Goal: Use online tool/utility: Utilize a website feature to perform a specific function

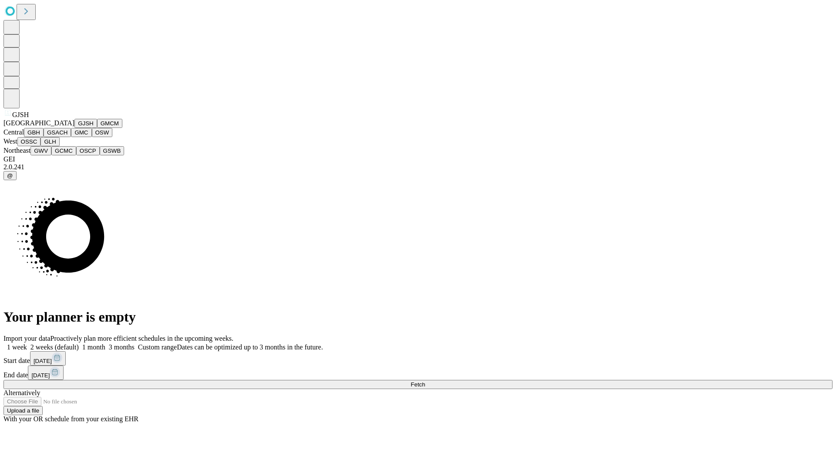
click at [74, 128] on button "GJSH" at bounding box center [85, 123] width 23 height 9
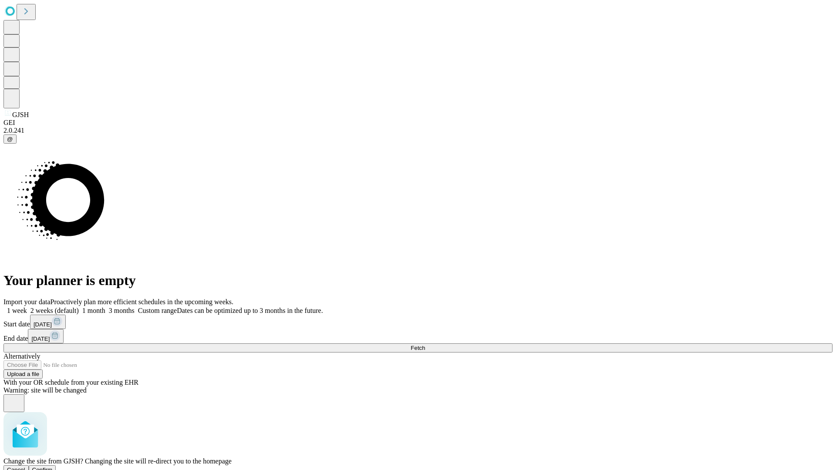
click at [53, 467] on span "Confirm" at bounding box center [42, 470] width 20 height 7
click at [105, 307] on label "1 month" at bounding box center [92, 310] width 27 height 7
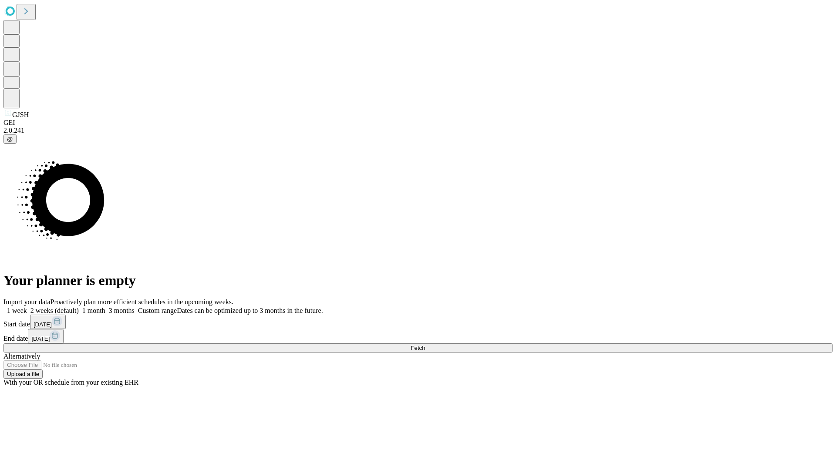
click at [425, 345] on span "Fetch" at bounding box center [417, 348] width 14 height 7
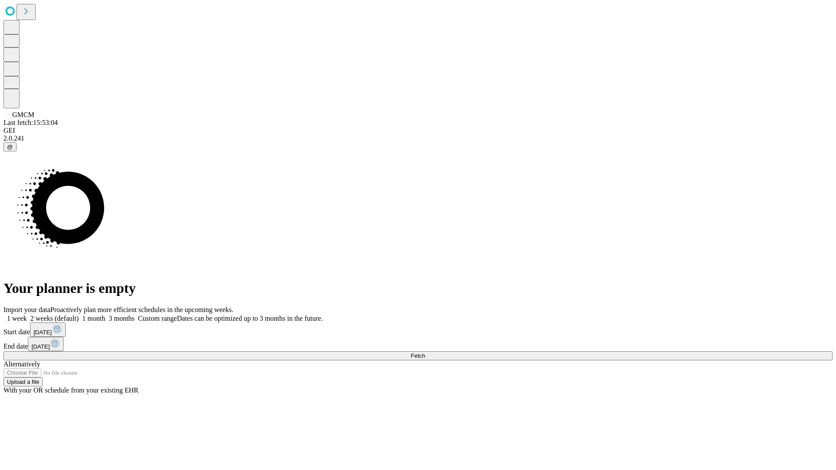
click at [105, 315] on label "1 month" at bounding box center [92, 318] width 27 height 7
click at [425, 353] on span "Fetch" at bounding box center [417, 356] width 14 height 7
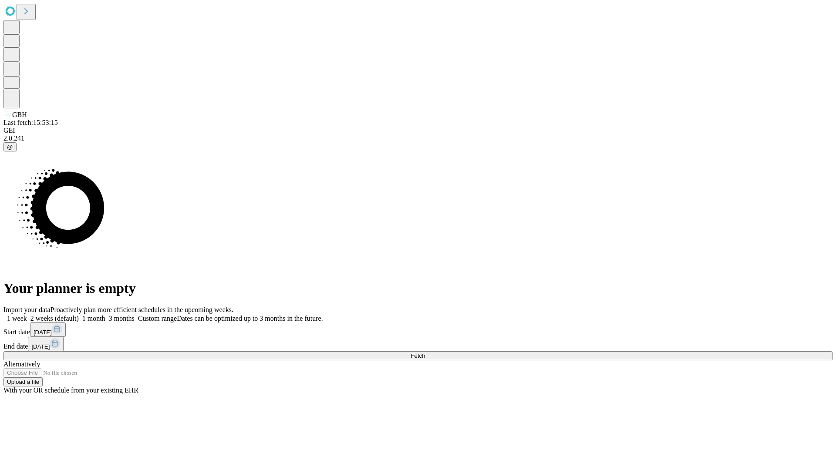
click at [105, 315] on label "1 month" at bounding box center [92, 318] width 27 height 7
click at [425, 353] on span "Fetch" at bounding box center [417, 356] width 14 height 7
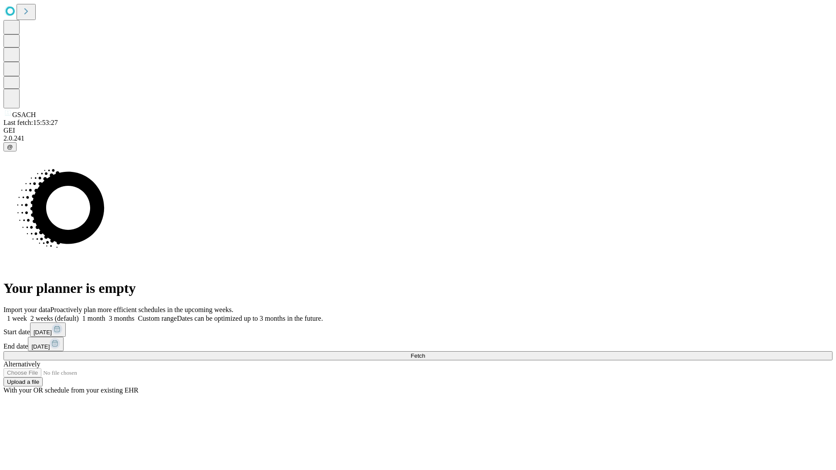
click at [105, 315] on label "1 month" at bounding box center [92, 318] width 27 height 7
click at [425, 353] on span "Fetch" at bounding box center [417, 356] width 14 height 7
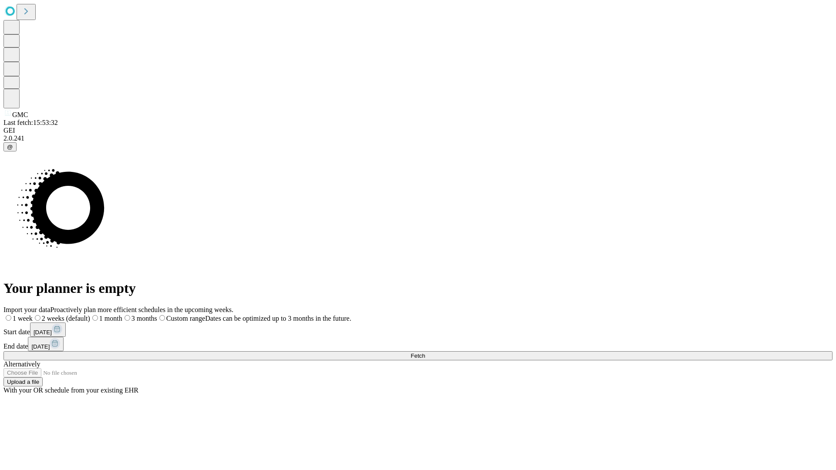
click at [122, 315] on label "1 month" at bounding box center [106, 318] width 32 height 7
click at [425, 353] on span "Fetch" at bounding box center [417, 356] width 14 height 7
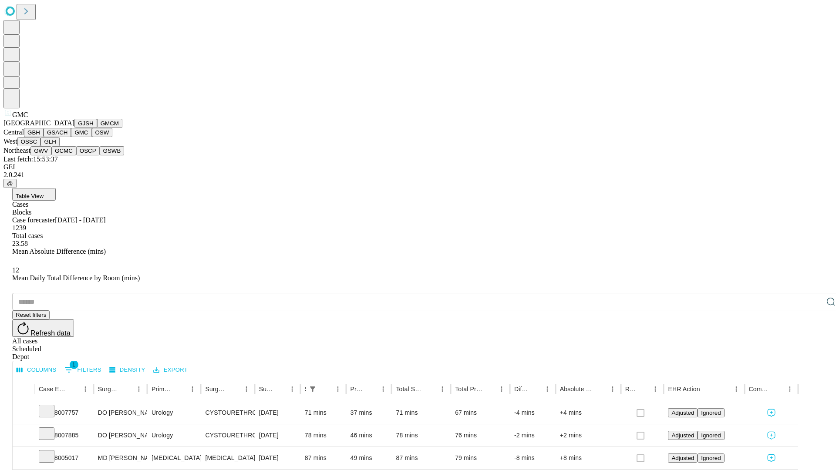
click at [92, 137] on button "OSW" at bounding box center [102, 132] width 21 height 9
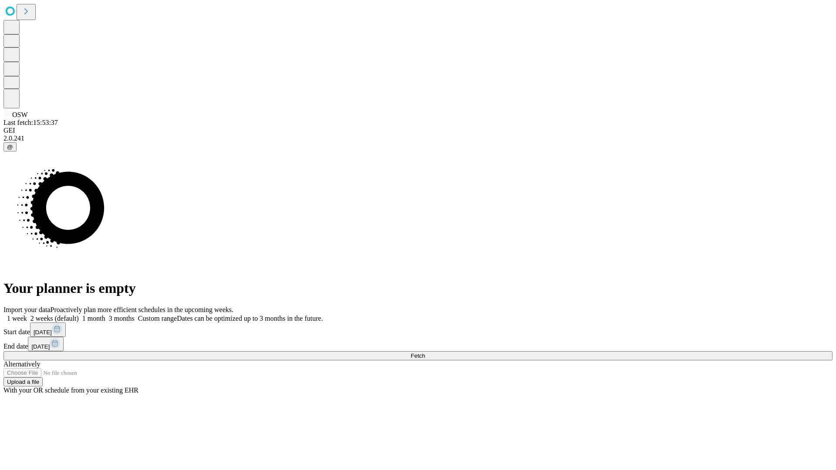
click at [105, 315] on label "1 month" at bounding box center [92, 318] width 27 height 7
click at [425, 353] on span "Fetch" at bounding box center [417, 356] width 14 height 7
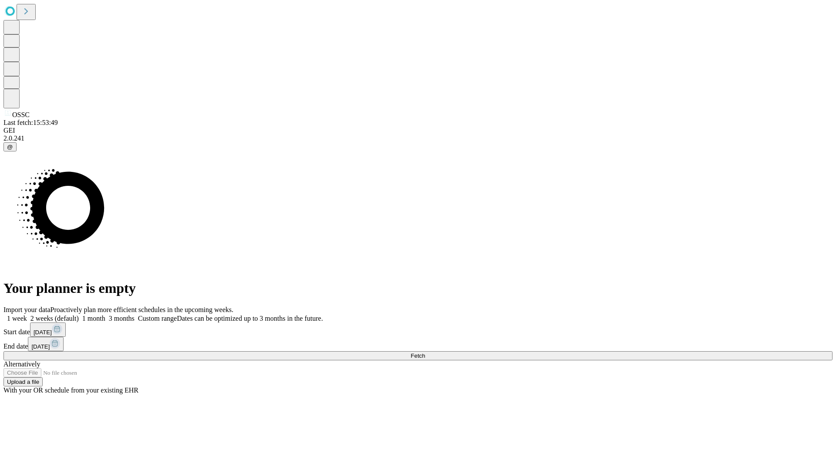
click at [425, 353] on span "Fetch" at bounding box center [417, 356] width 14 height 7
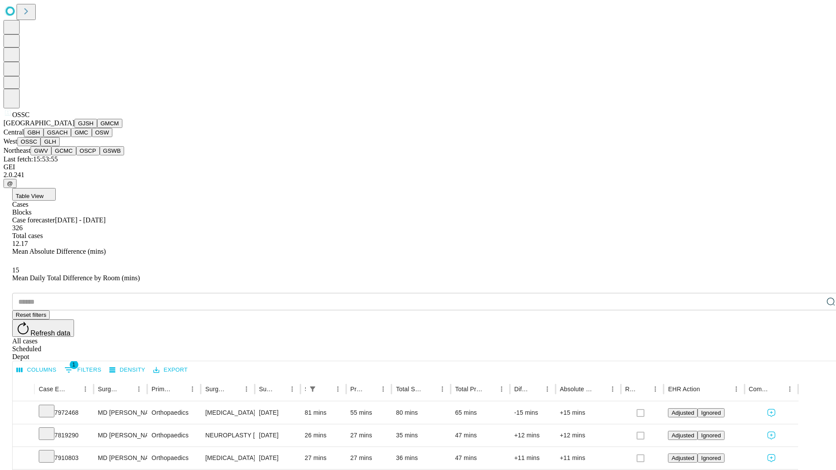
click at [59, 146] on button "GLH" at bounding box center [49, 141] width 19 height 9
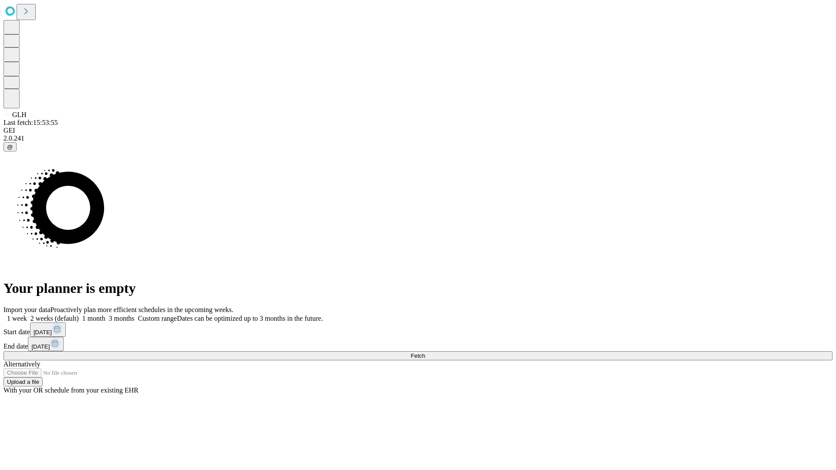
click at [105, 315] on label "1 month" at bounding box center [92, 318] width 27 height 7
click at [425, 353] on span "Fetch" at bounding box center [417, 356] width 14 height 7
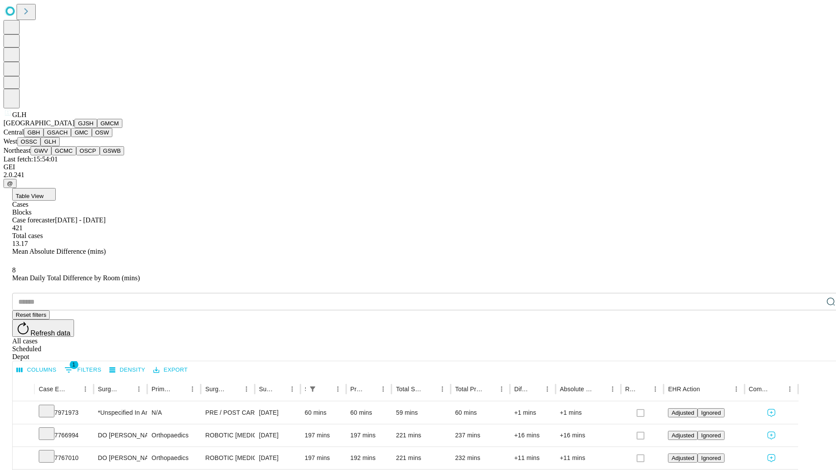
click at [51, 155] on button "GWV" at bounding box center [40, 150] width 21 height 9
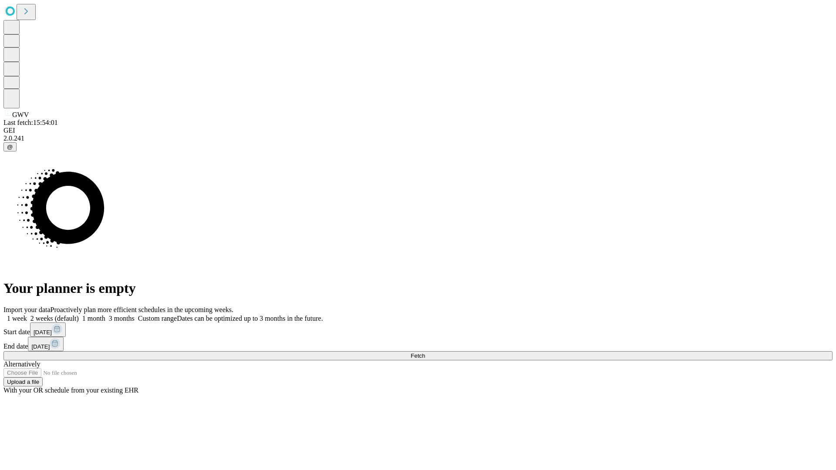
click at [105, 315] on label "1 month" at bounding box center [92, 318] width 27 height 7
click at [425, 353] on span "Fetch" at bounding box center [417, 356] width 14 height 7
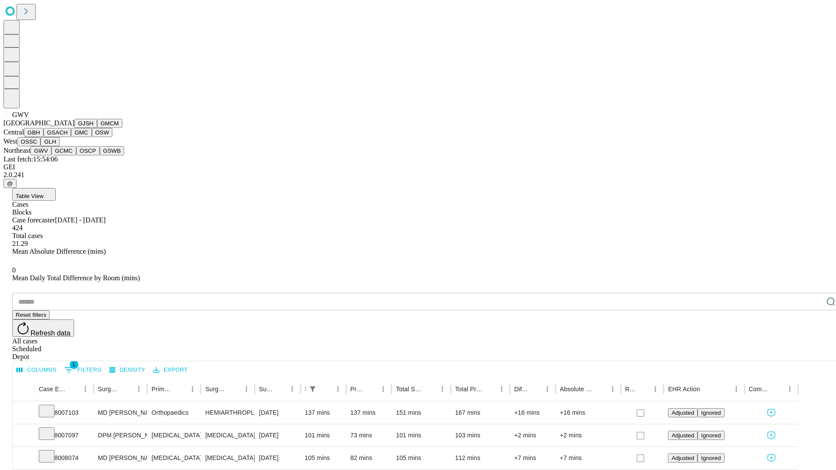
click at [67, 155] on button "GCMC" at bounding box center [63, 150] width 25 height 9
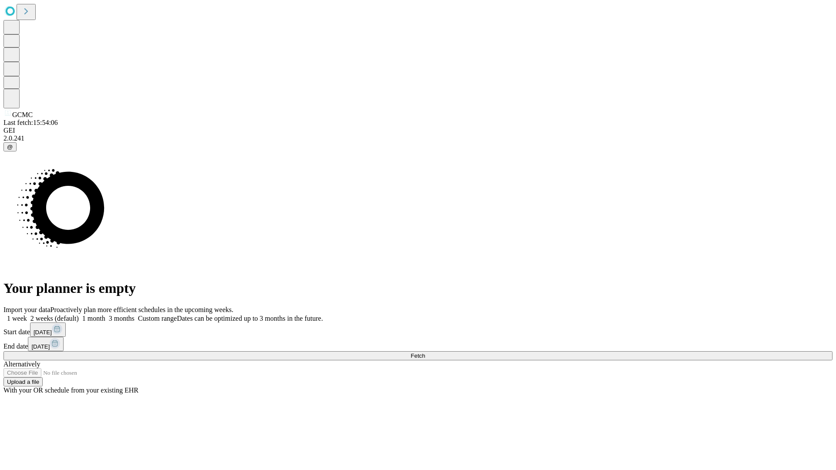
click at [425, 353] on span "Fetch" at bounding box center [417, 356] width 14 height 7
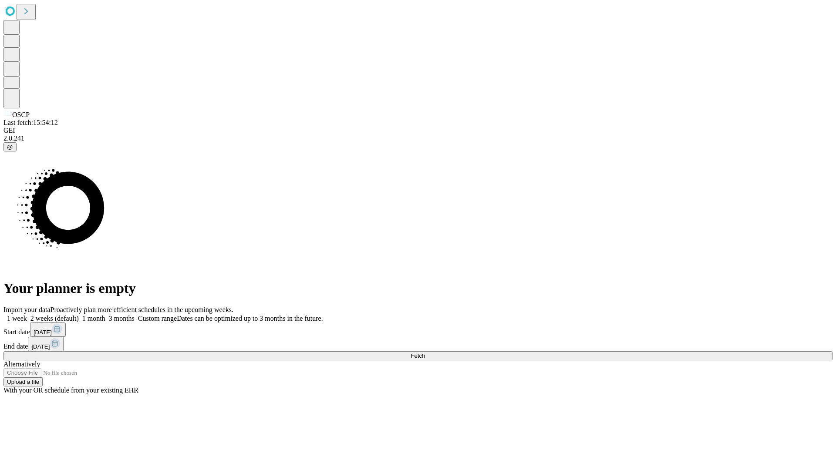
click at [105, 315] on label "1 month" at bounding box center [92, 318] width 27 height 7
click at [425, 353] on span "Fetch" at bounding box center [417, 356] width 14 height 7
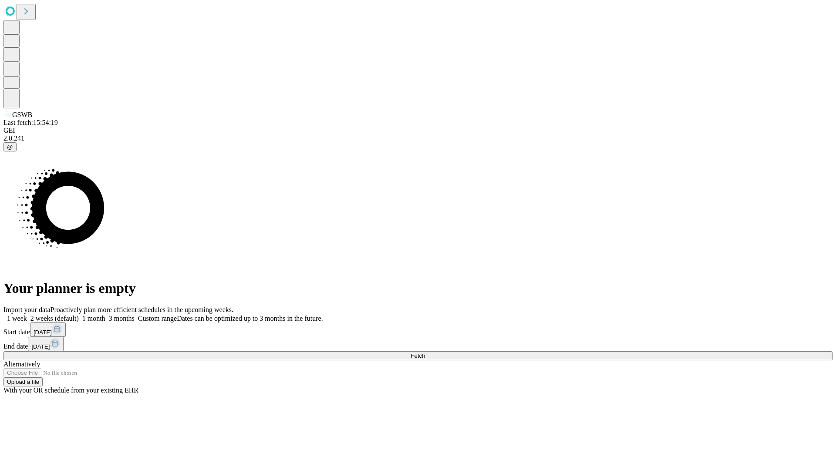
click at [105, 315] on label "1 month" at bounding box center [92, 318] width 27 height 7
click at [425, 353] on span "Fetch" at bounding box center [417, 356] width 14 height 7
